Goal: Task Accomplishment & Management: Manage account settings

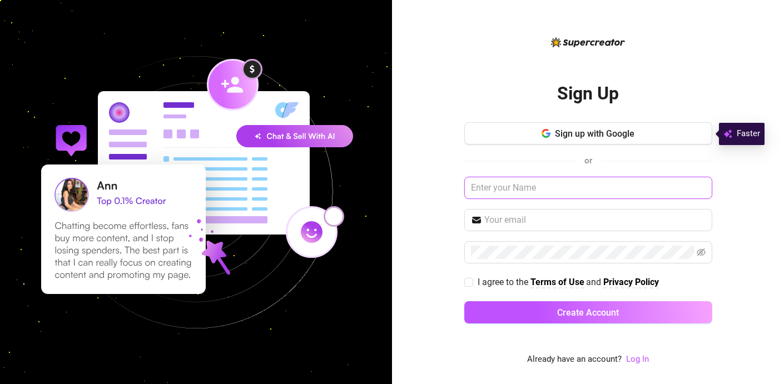
click at [577, 187] on input "text" at bounding box center [589, 188] width 248 height 22
type input "[EMAIL_ADDRESS][DOMAIN_NAME]"
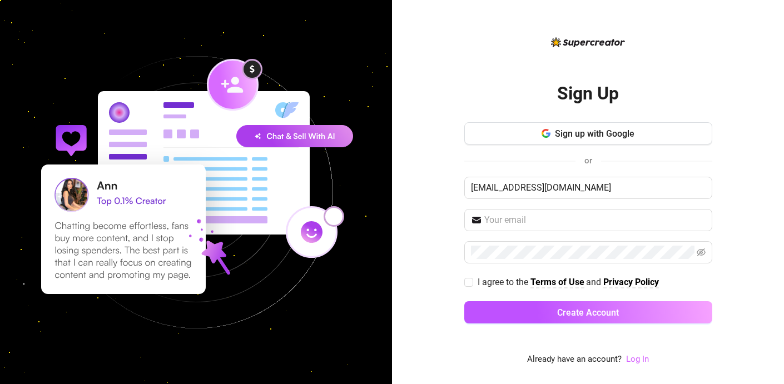
click at [632, 362] on link "Log In" at bounding box center [637, 359] width 23 height 10
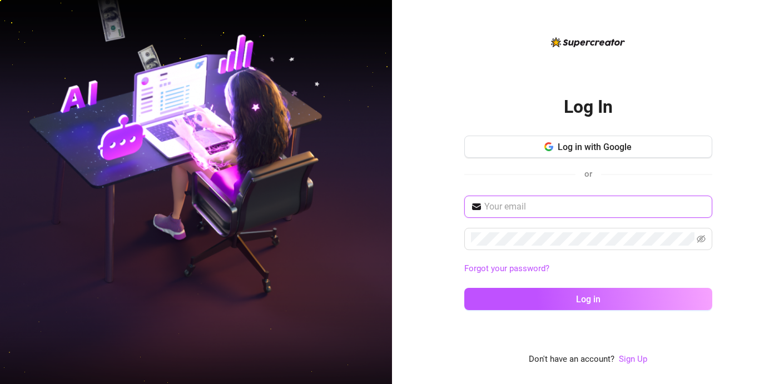
click at [549, 206] on input "text" at bounding box center [595, 206] width 221 height 13
type input "[EMAIL_ADDRESS][DOMAIN_NAME]"
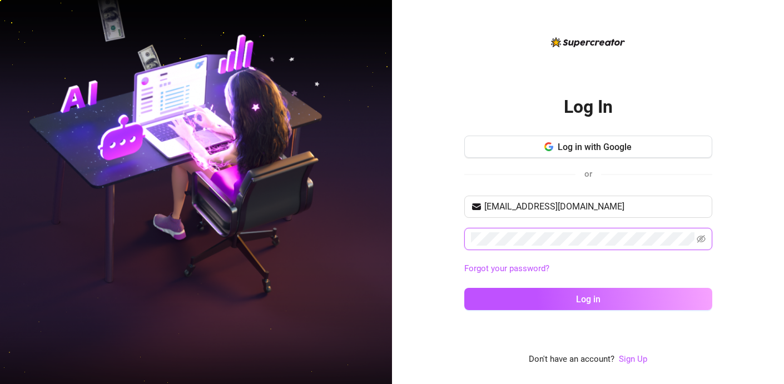
click at [465, 288] on button "Log in" at bounding box center [589, 299] width 248 height 22
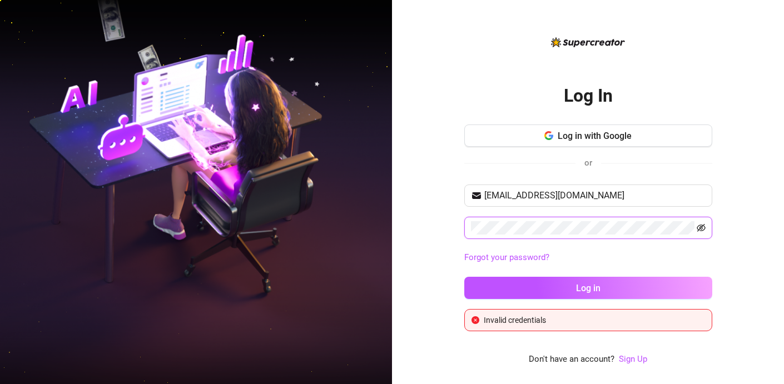
click at [702, 230] on icon "eye-invisible" at bounding box center [701, 228] width 9 height 9
click at [465, 277] on button "Log in" at bounding box center [589, 288] width 248 height 22
